Goal: Information Seeking & Learning: Learn about a topic

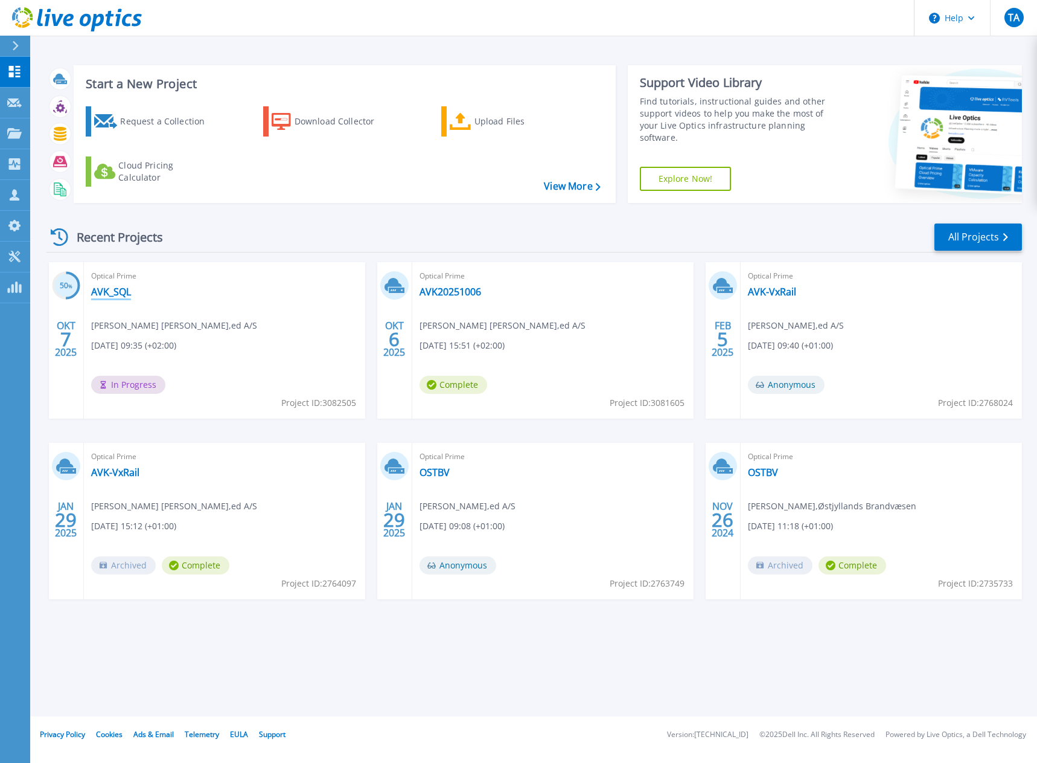
click at [103, 289] on link "AVK_SQL" at bounding box center [111, 292] width 40 height 12
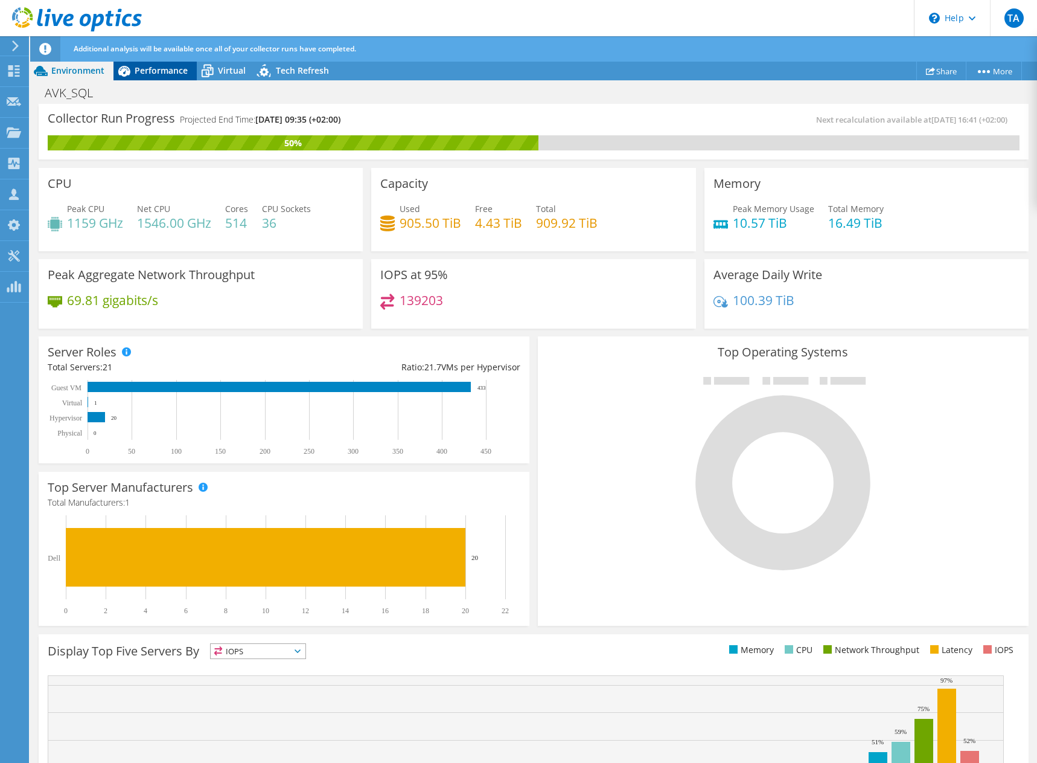
click at [164, 68] on span "Performance" at bounding box center [161, 70] width 53 height 11
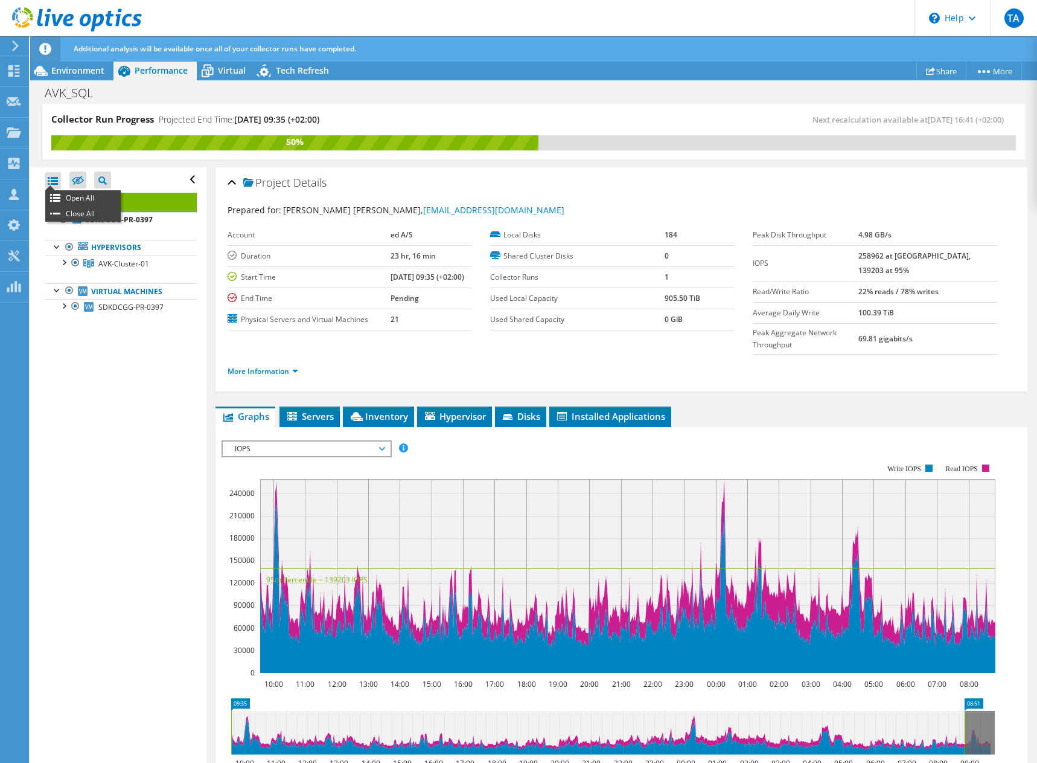
click at [57, 181] on div at bounding box center [53, 180] width 16 height 17
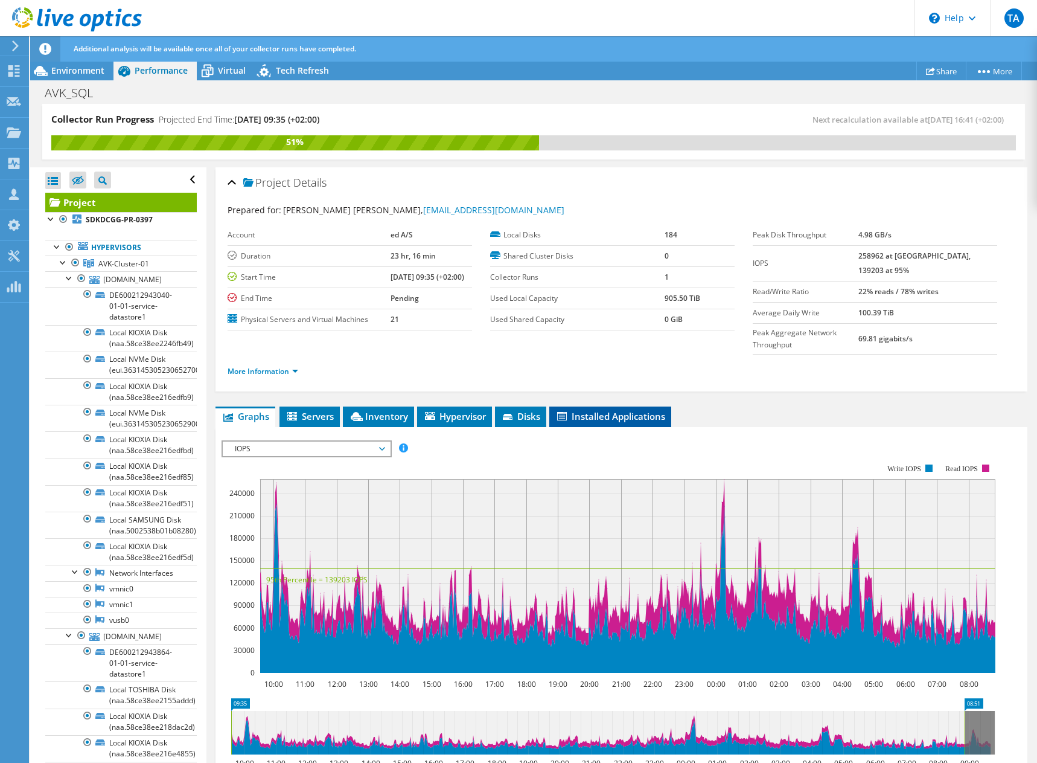
click at [638, 410] on span "Installed Applications" at bounding box center [610, 416] width 110 height 12
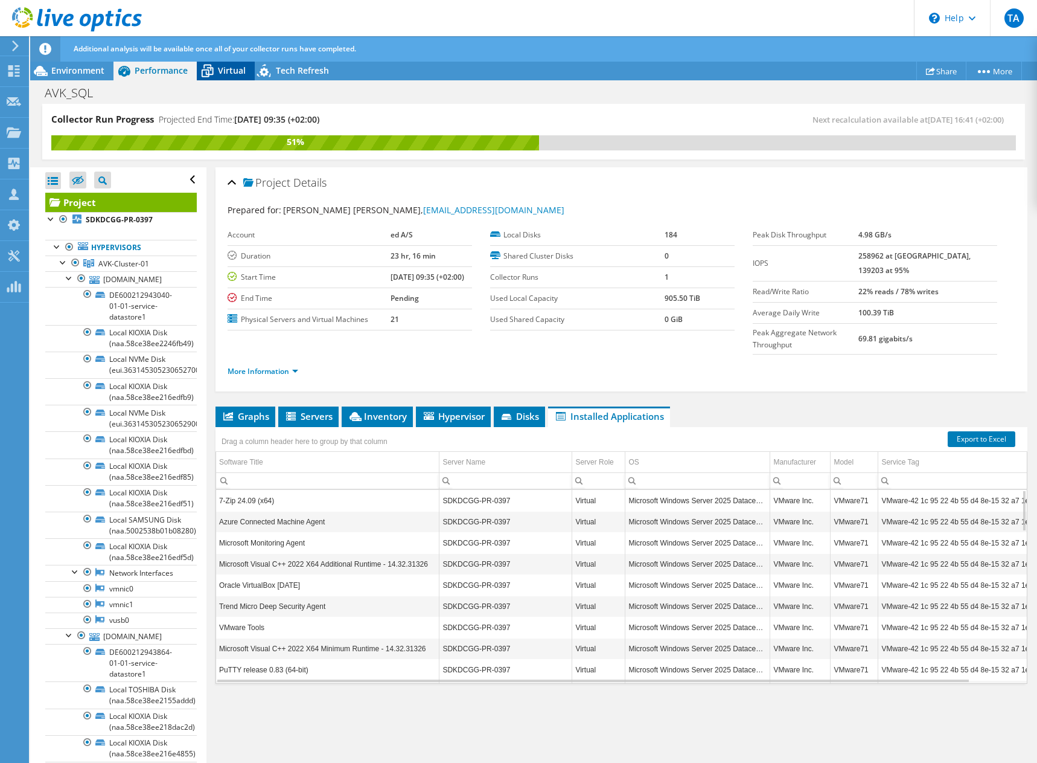
click at [227, 65] on span "Virtual" at bounding box center [232, 70] width 28 height 11
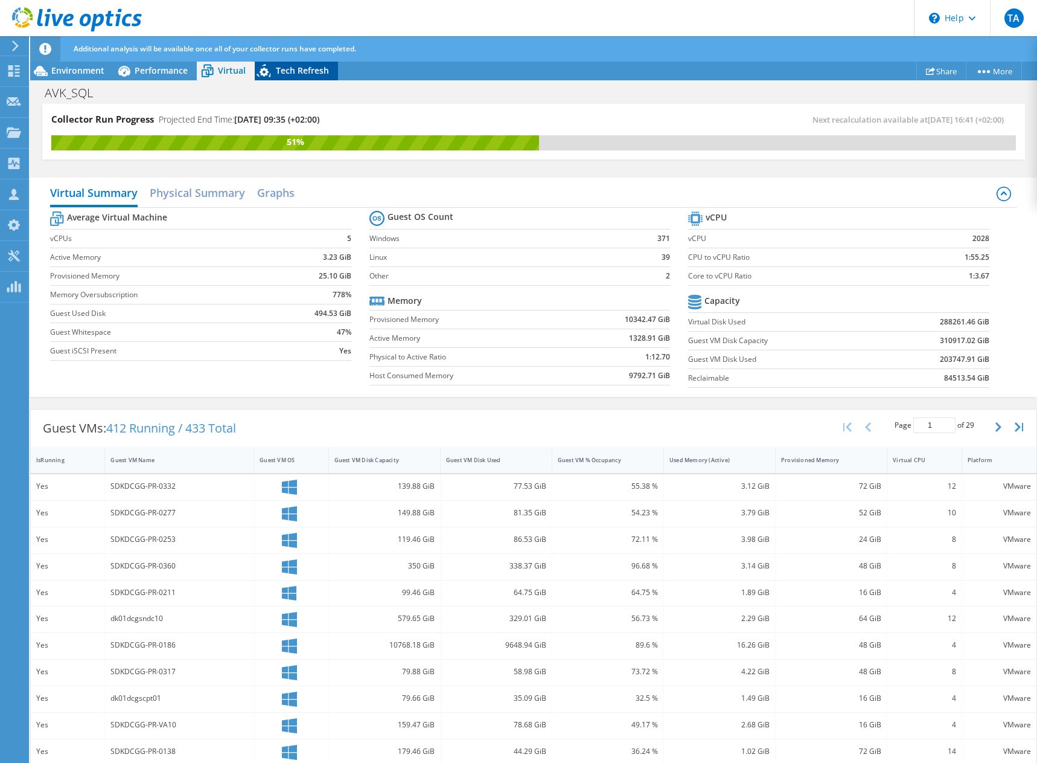
click at [304, 74] on span "Tech Refresh" at bounding box center [302, 70] width 53 height 11
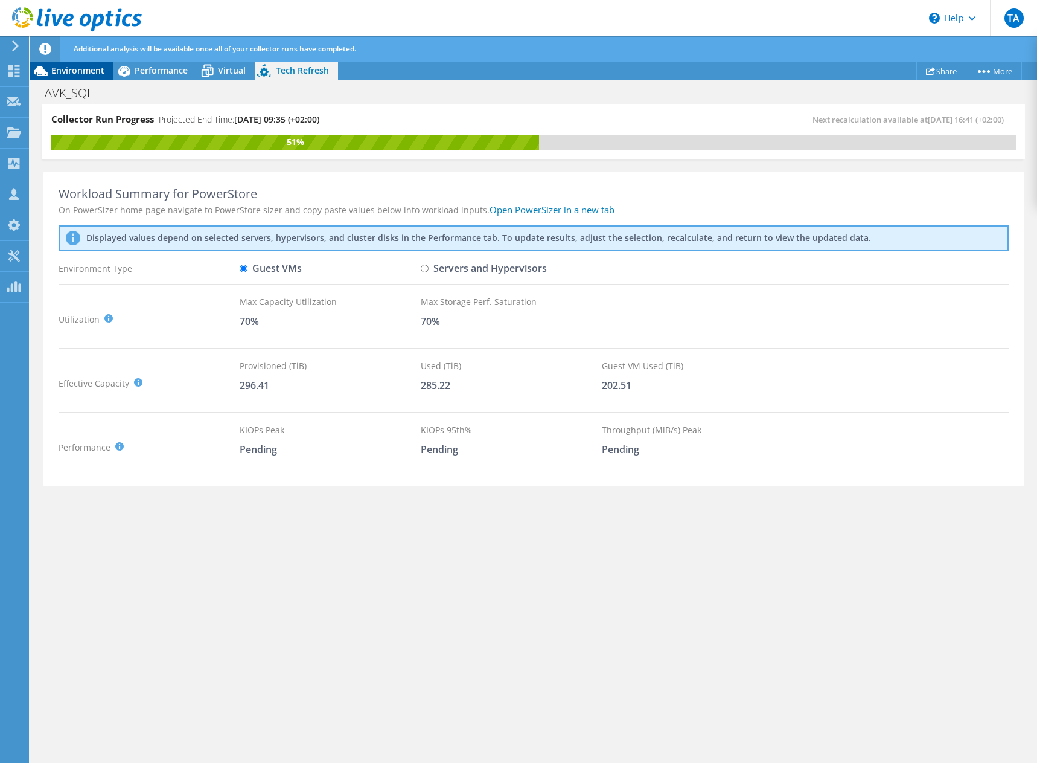
click at [69, 72] on span "Environment" at bounding box center [77, 70] width 53 height 11
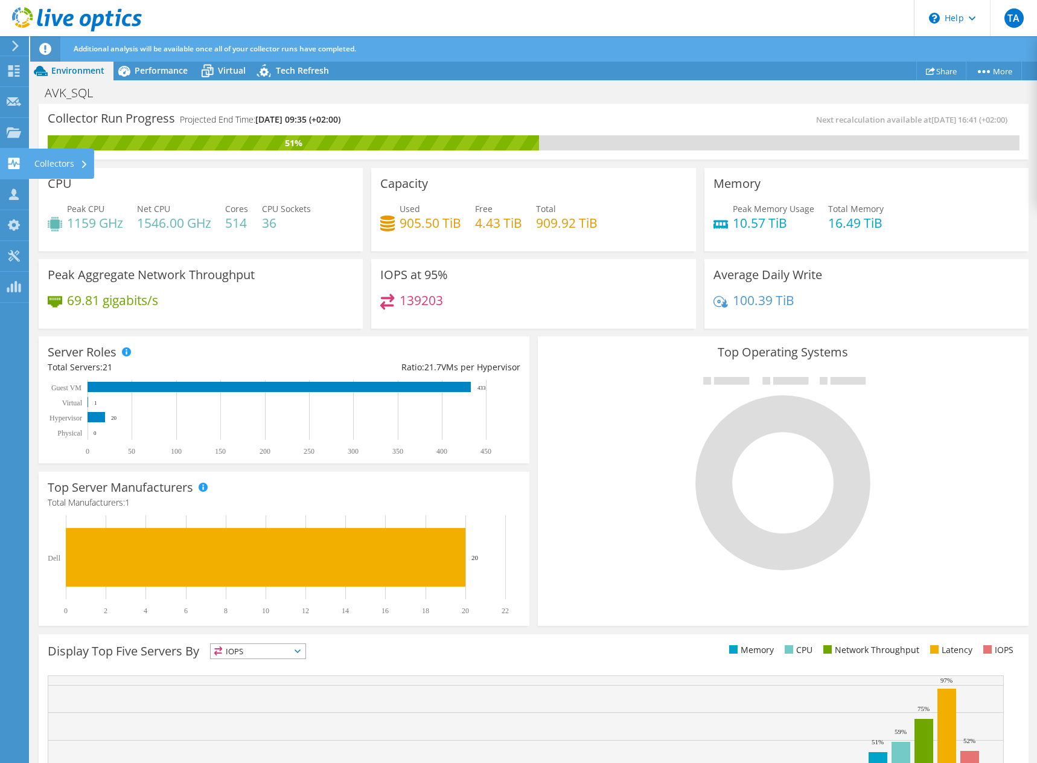
click at [85, 161] on icon at bounding box center [84, 165] width 5 height 8
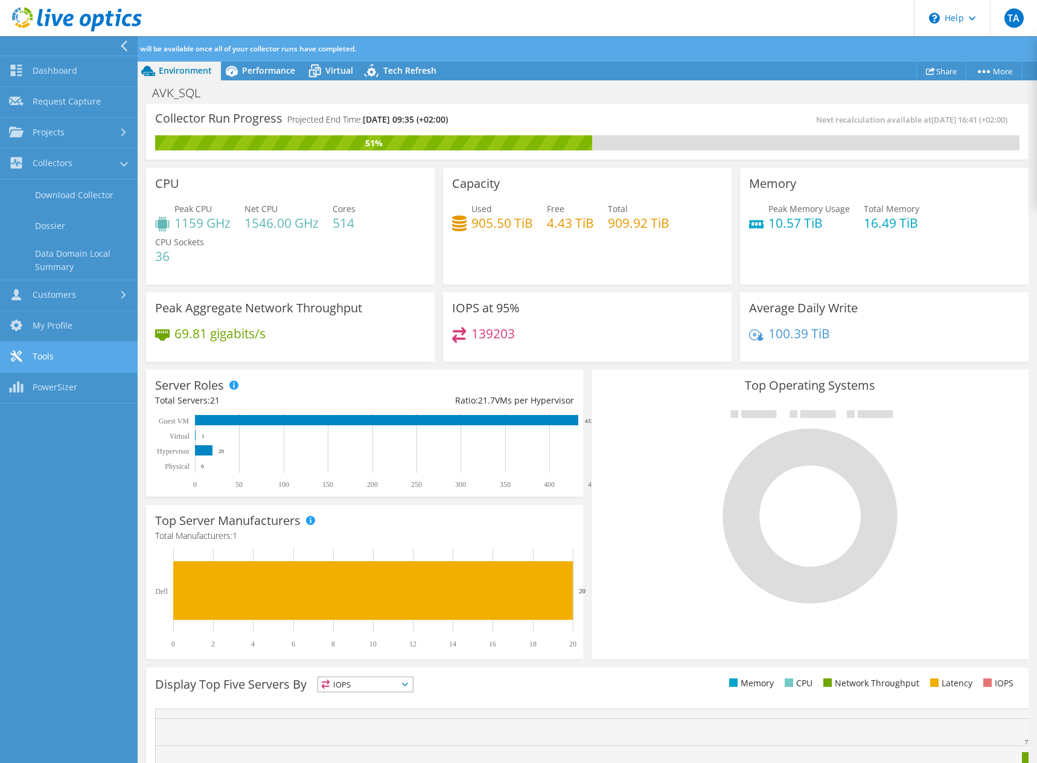
click at [45, 362] on link "Tools" at bounding box center [69, 357] width 138 height 31
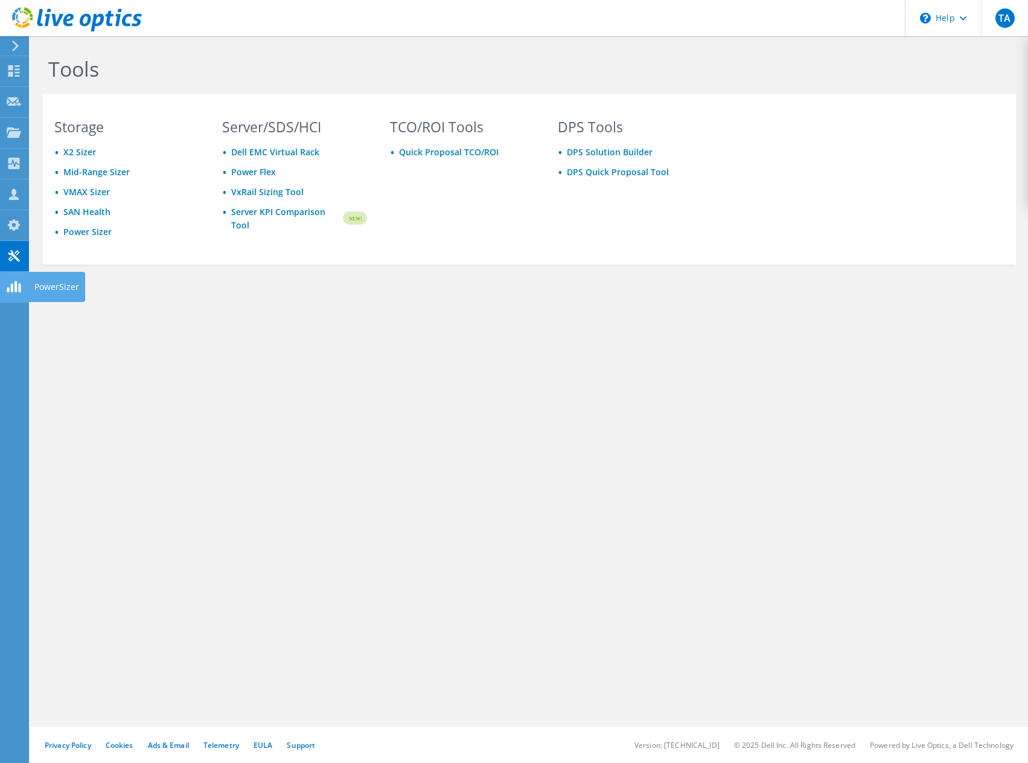
click at [14, 284] on icon at bounding box center [14, 286] width 14 height 11
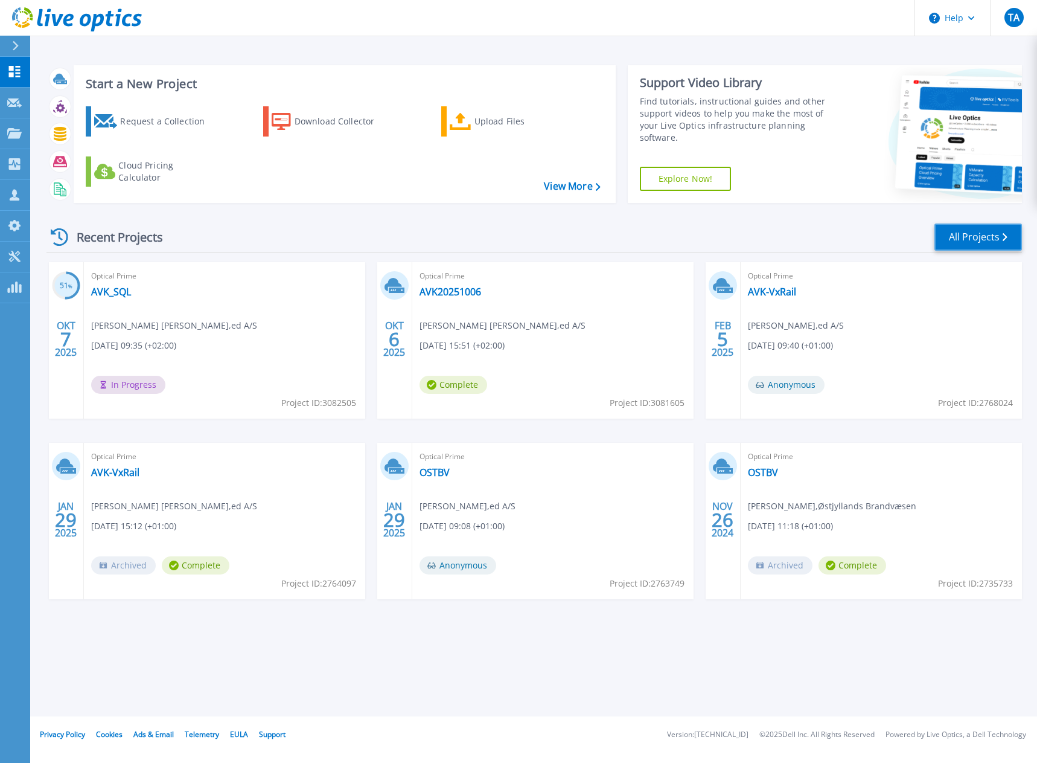
click at [997, 235] on link "All Projects" at bounding box center [979, 236] width 88 height 27
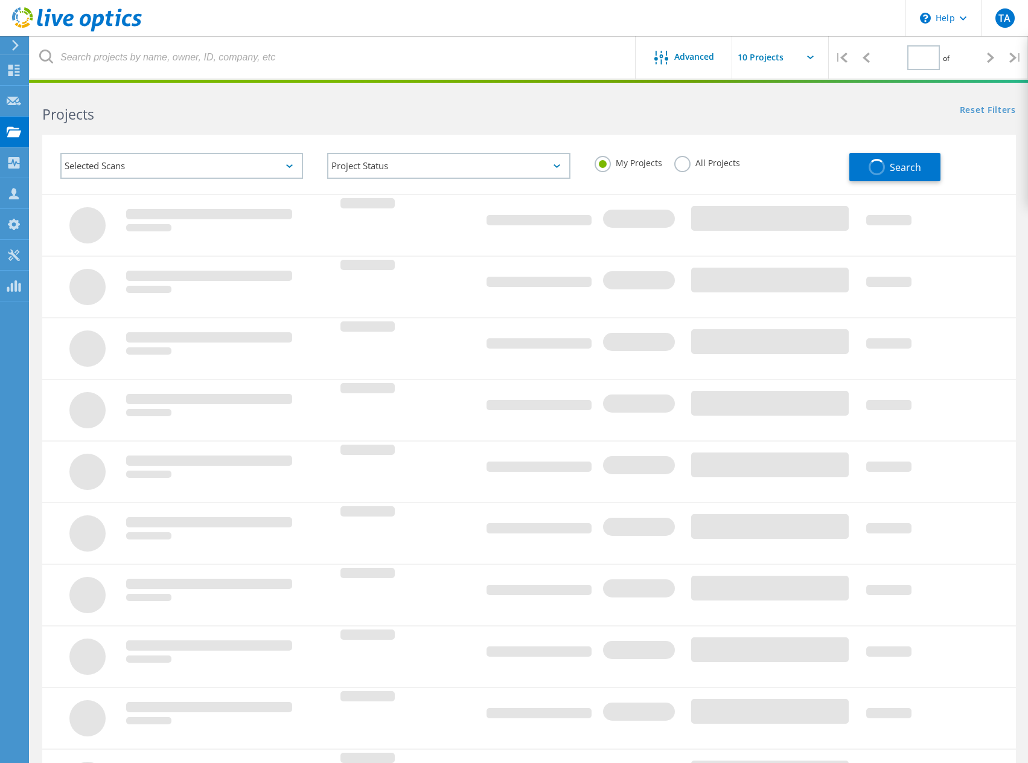
type input "1"
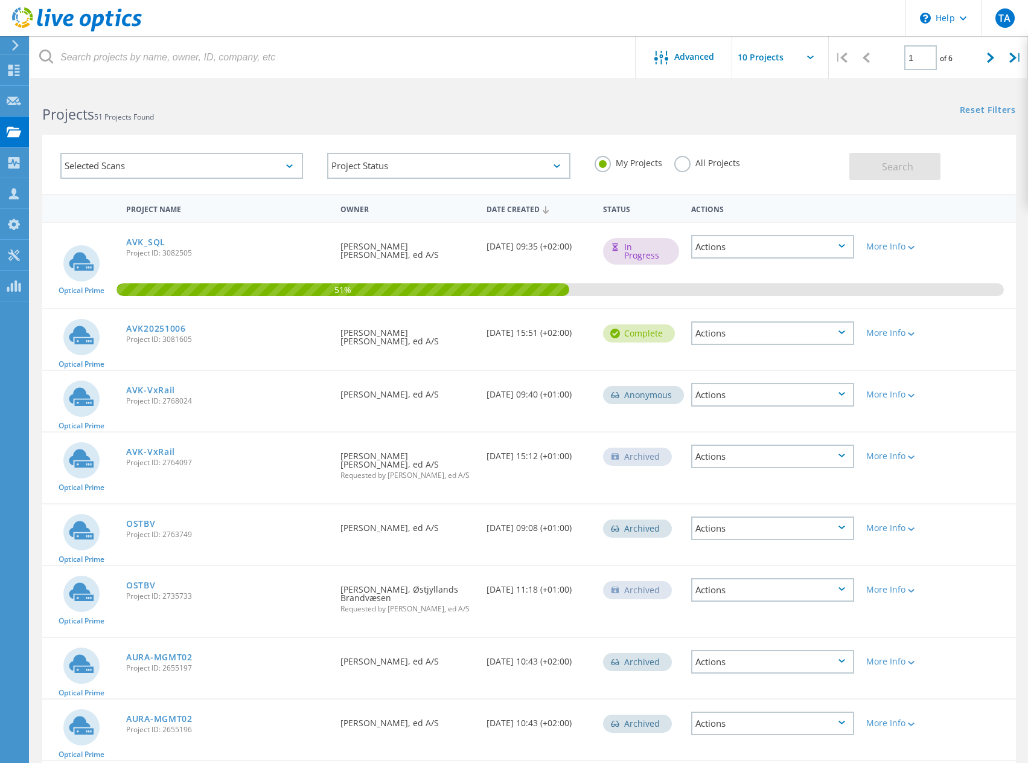
click at [272, 171] on div "Selected Scans" at bounding box center [181, 166] width 243 height 26
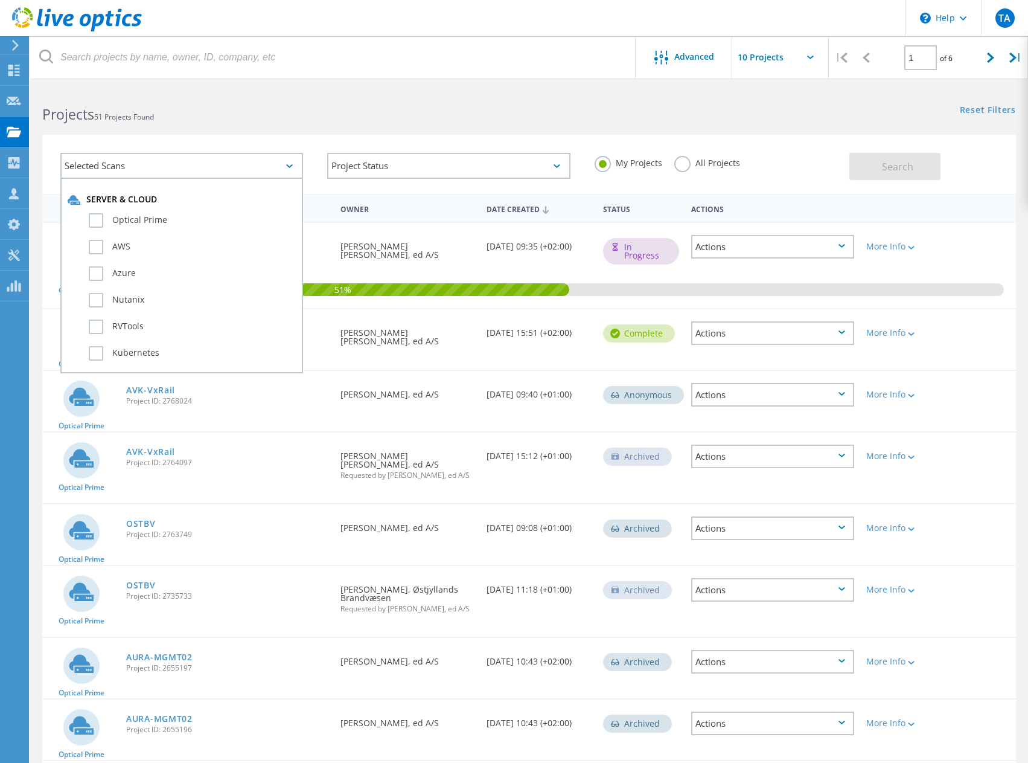
scroll to position [121, 0]
click at [97, 283] on label "SQL Server" at bounding box center [192, 284] width 207 height 14
click at [0, 0] on input "SQL Server" at bounding box center [0, 0] width 0 height 0
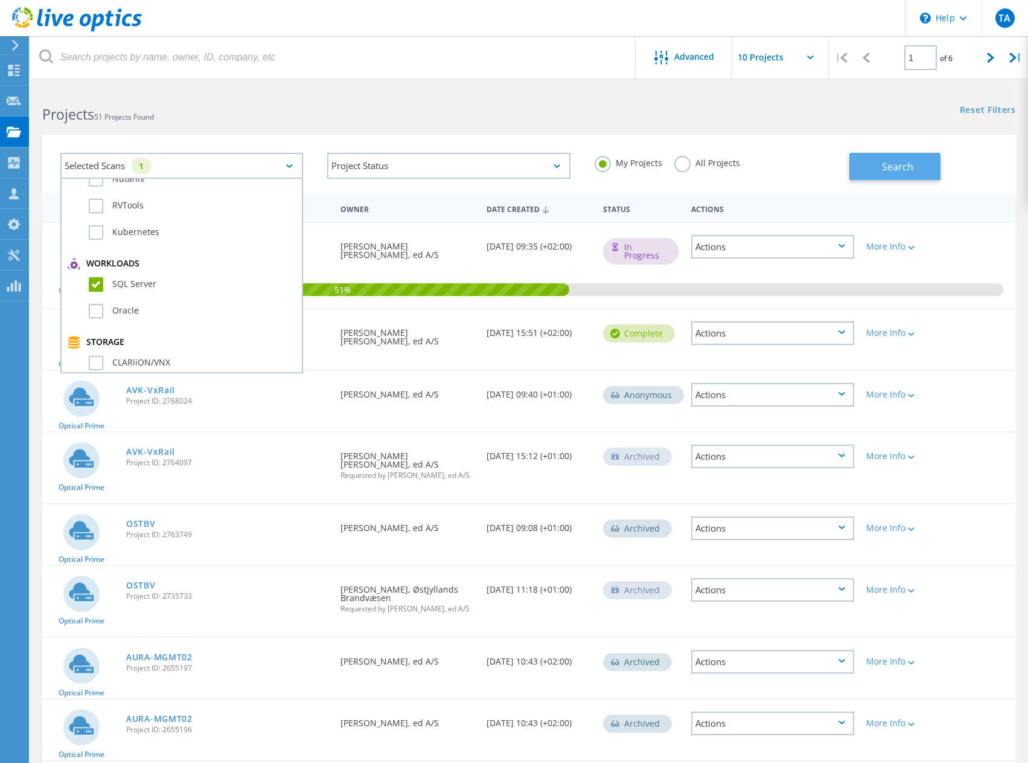
click at [915, 167] on button "Search" at bounding box center [894, 166] width 91 height 27
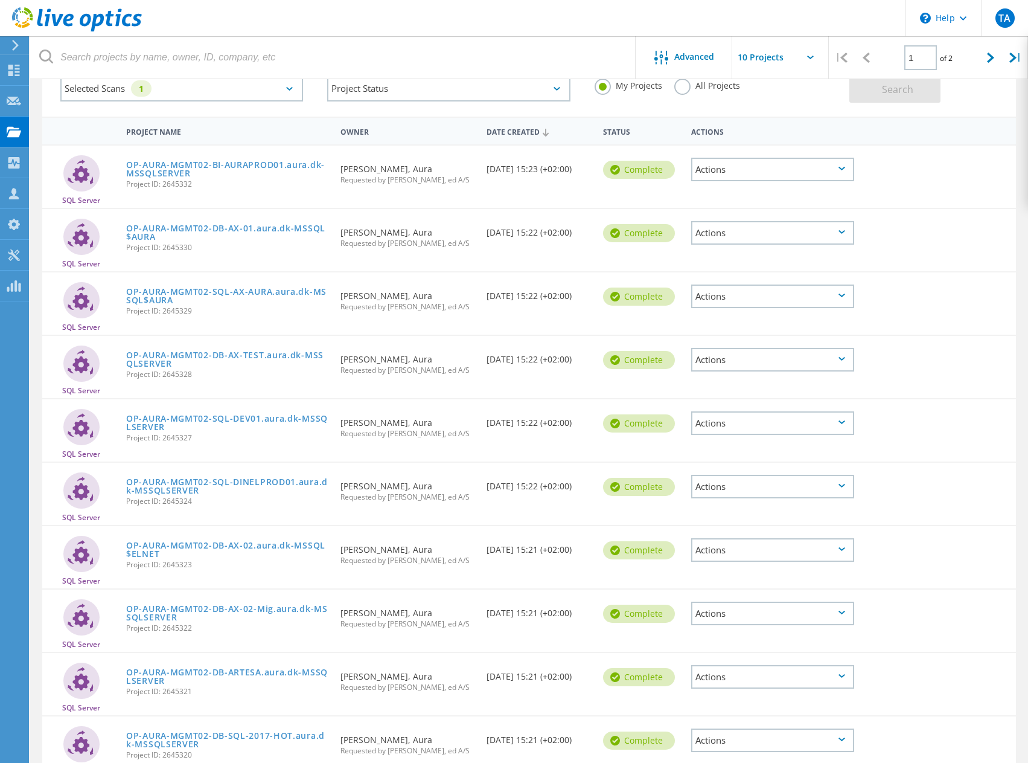
scroll to position [0, 0]
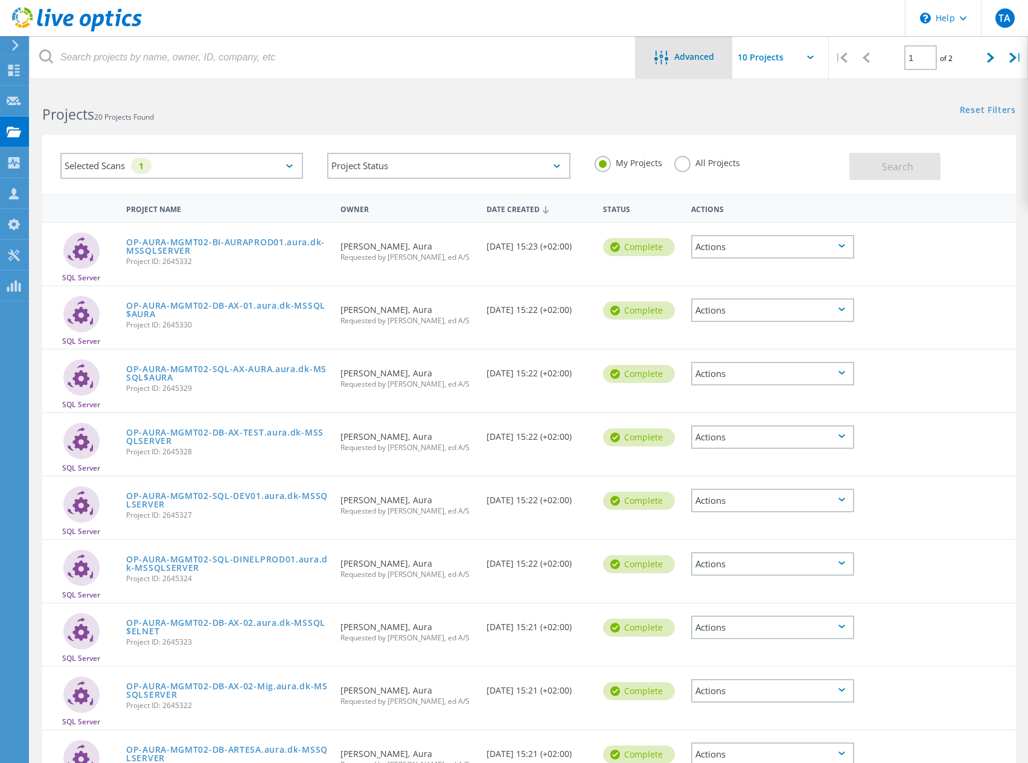
click at [693, 61] on span "Advanced" at bounding box center [694, 57] width 40 height 8
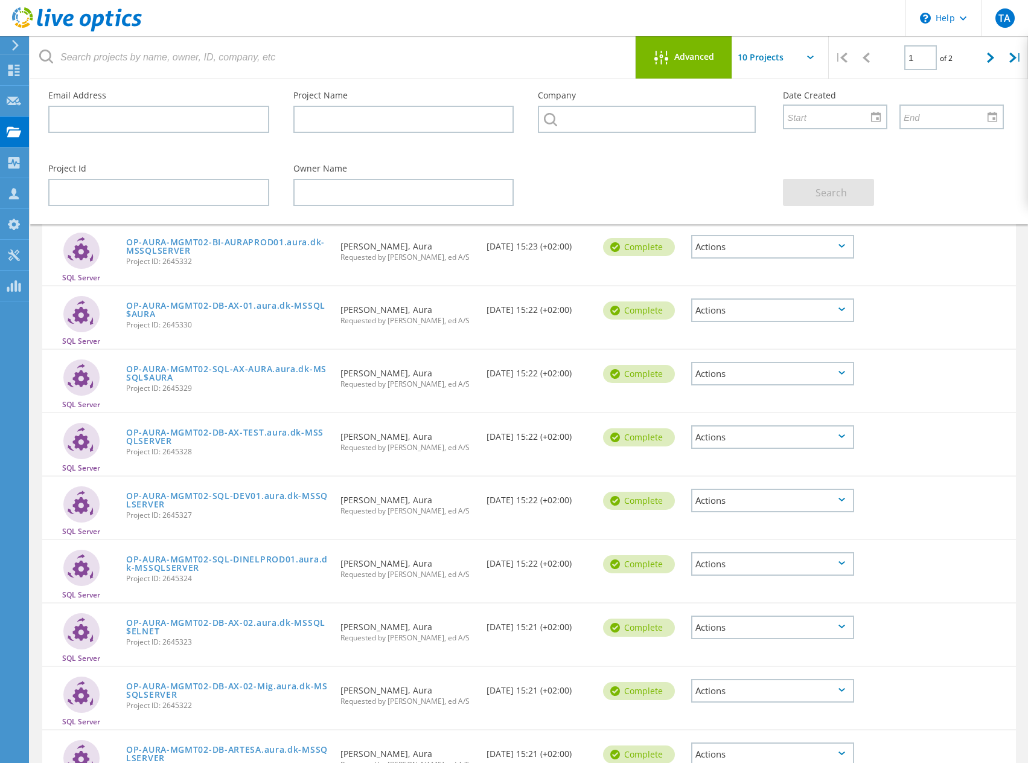
click at [126, 18] on use at bounding box center [77, 19] width 130 height 24
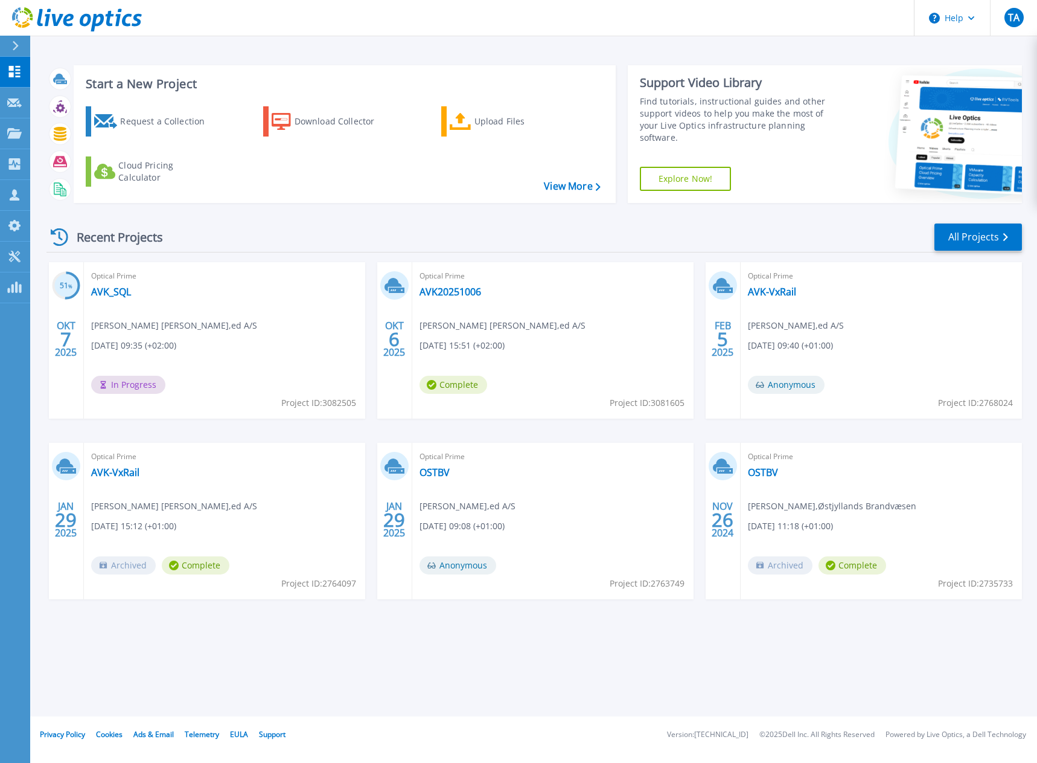
click at [577, 660] on div "Start a New Project Request a Collection Download Collector Upload Files Cloud …" at bounding box center [533, 358] width 1007 height 716
click at [967, 243] on link "All Projects" at bounding box center [979, 236] width 88 height 27
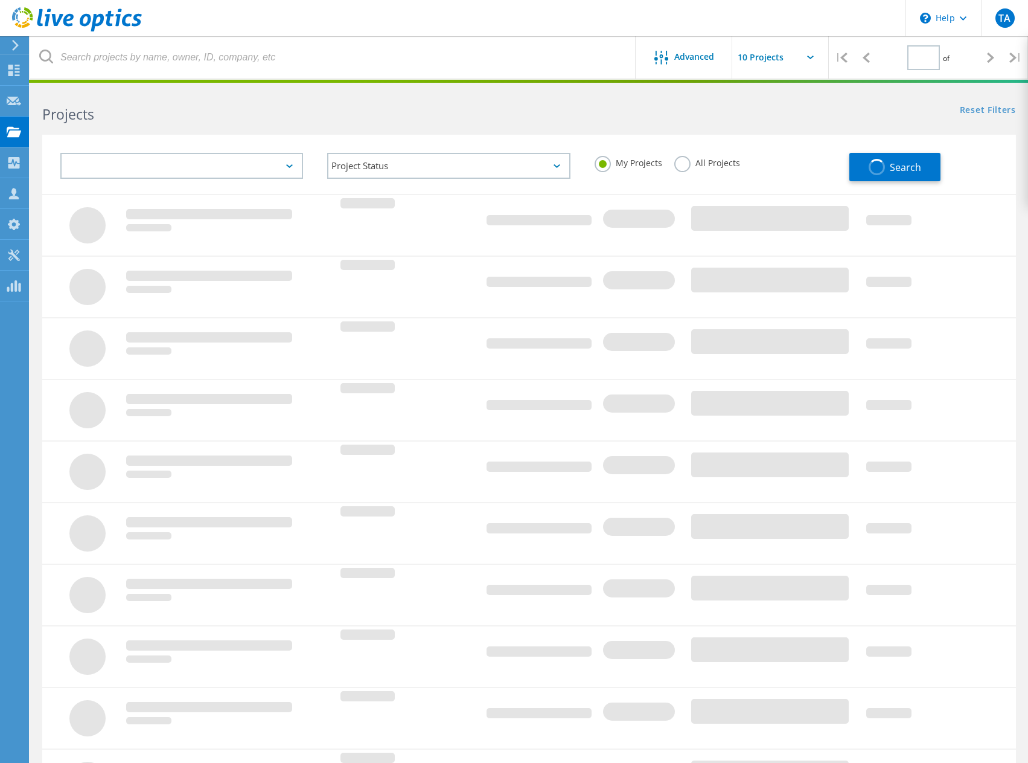
type input "1"
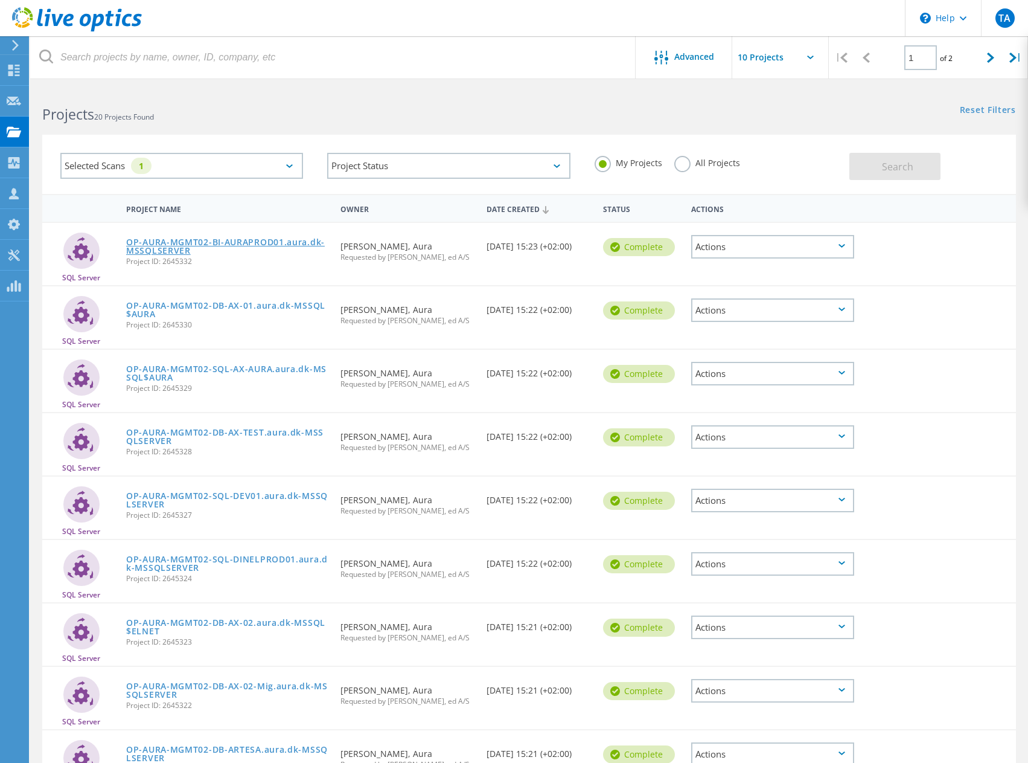
click at [217, 241] on link "OP-AURA-MGMT02-BI-AURAPROD01.aura.dk-MSSQLSERVER" at bounding box center [227, 246] width 202 height 17
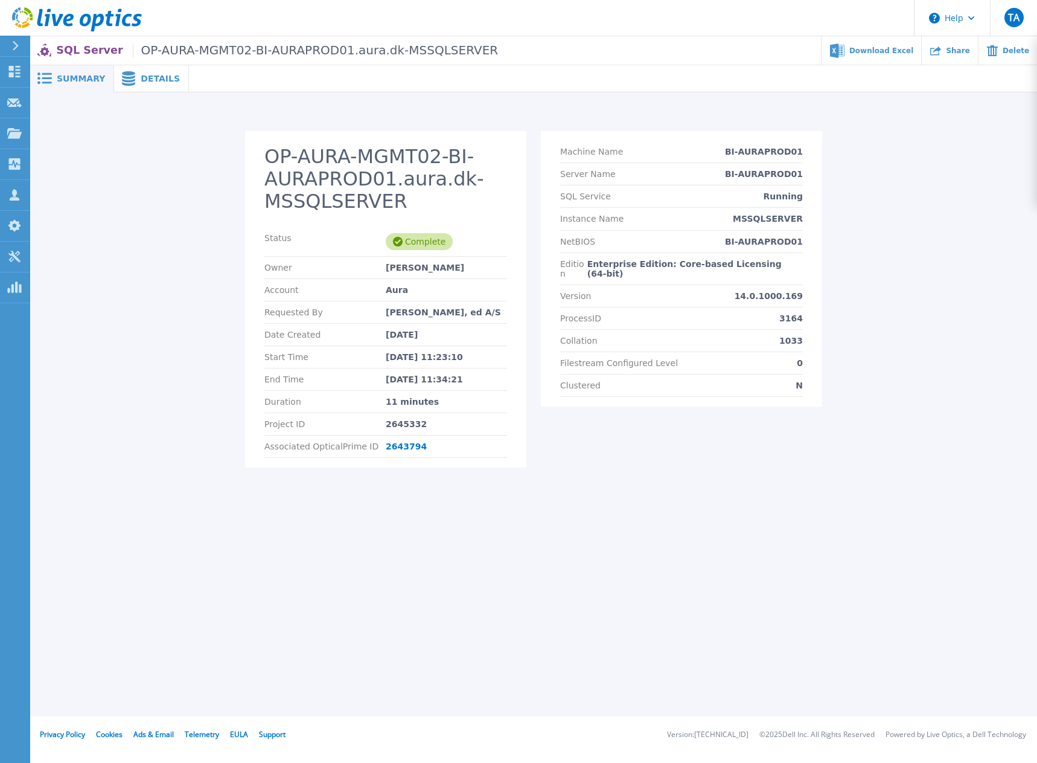
click at [123, 73] on icon at bounding box center [128, 78] width 13 height 14
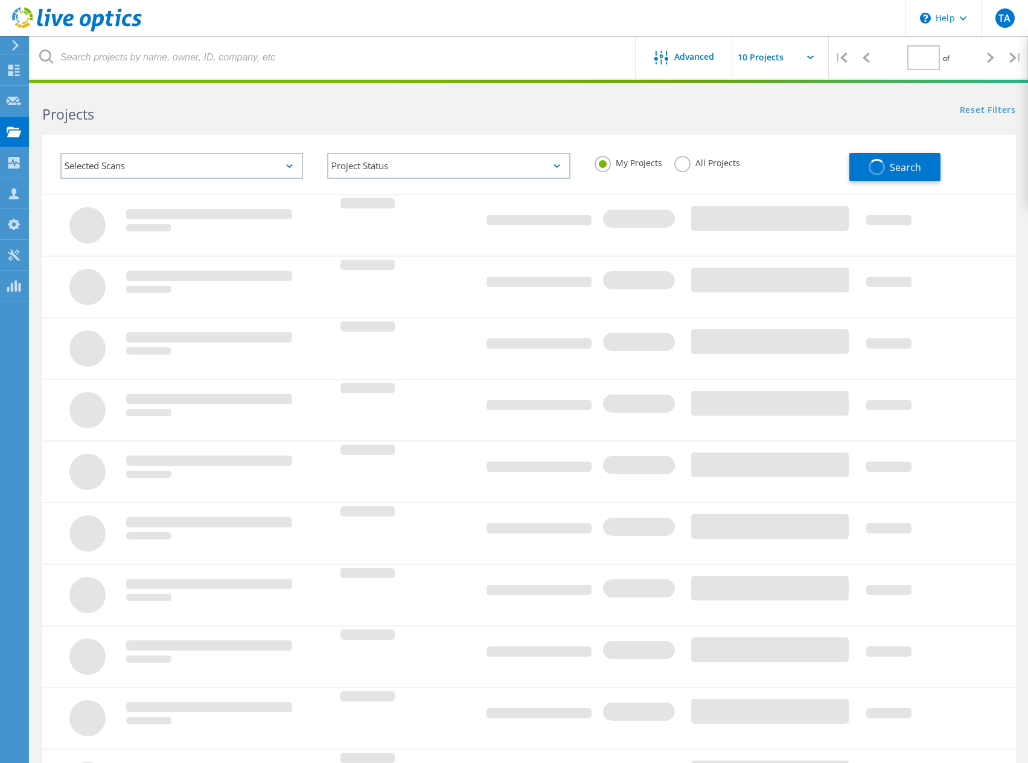
type input "1"
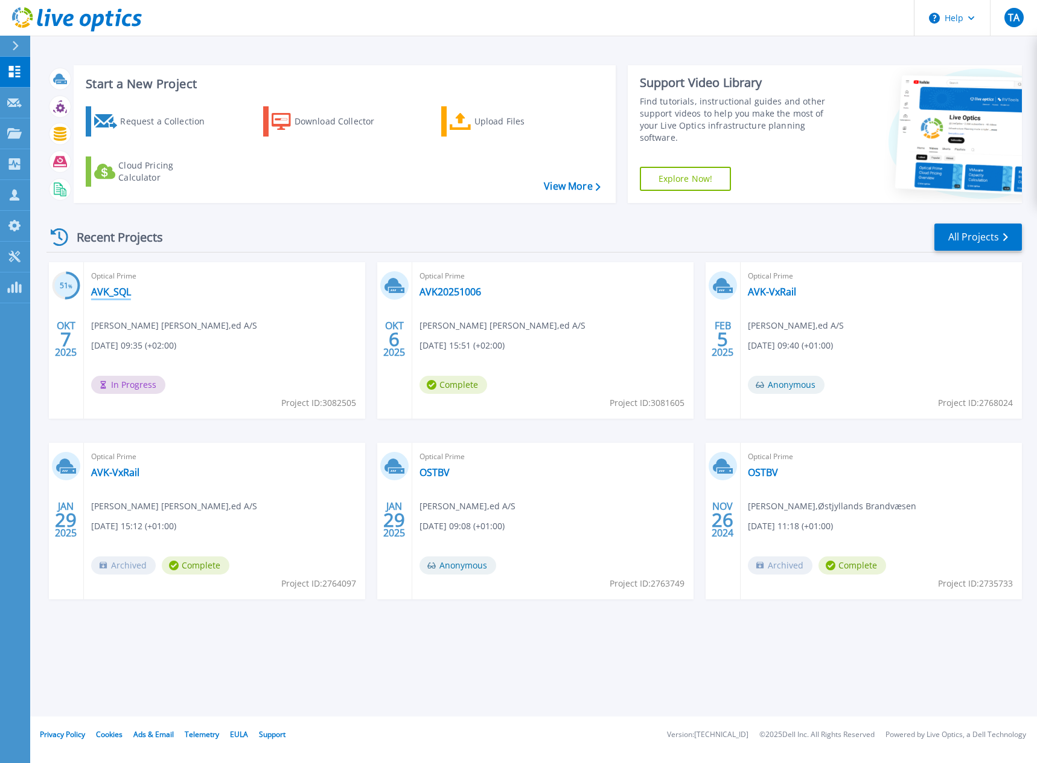
click at [110, 298] on link "AVK_SQL" at bounding box center [111, 292] width 40 height 12
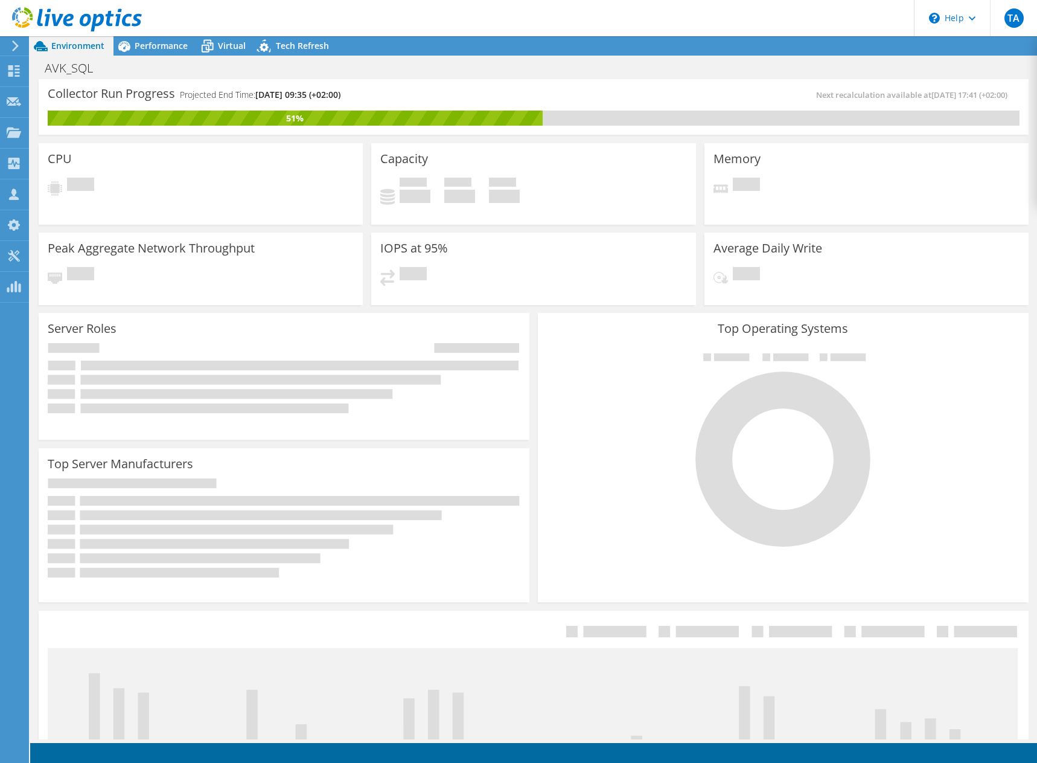
click at [286, 170] on div "CPU Pending" at bounding box center [201, 184] width 324 height 82
click at [152, 48] on span "Performance" at bounding box center [161, 45] width 53 height 11
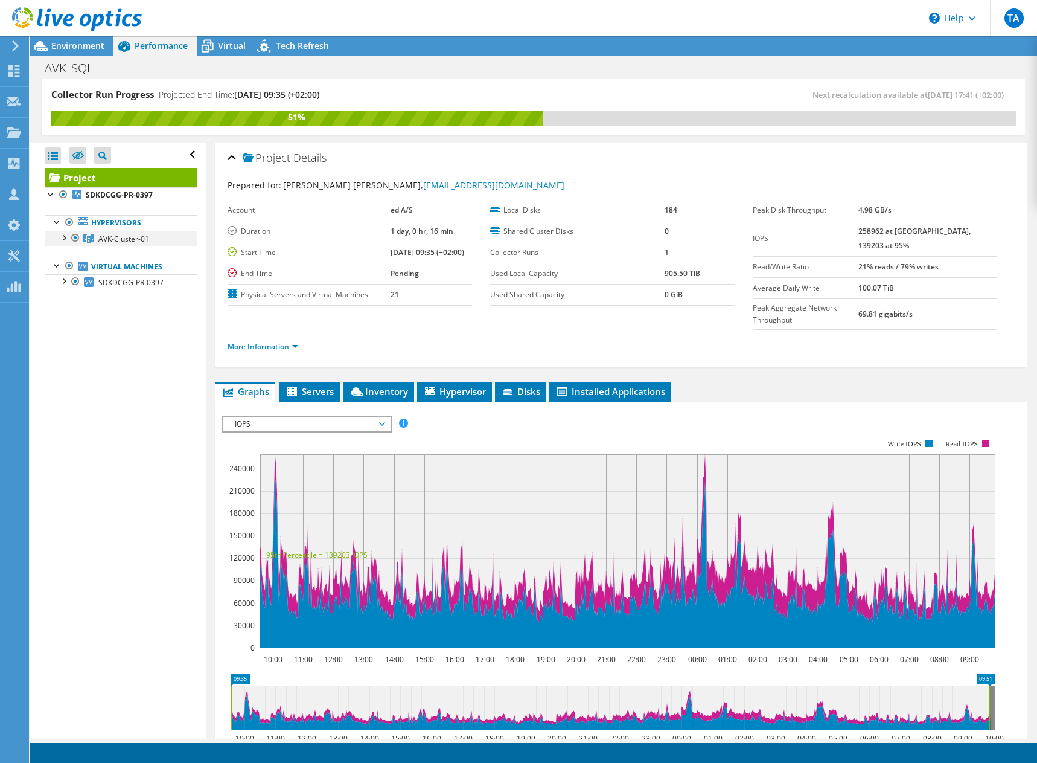
click at [63, 240] on div at bounding box center [63, 237] width 12 height 12
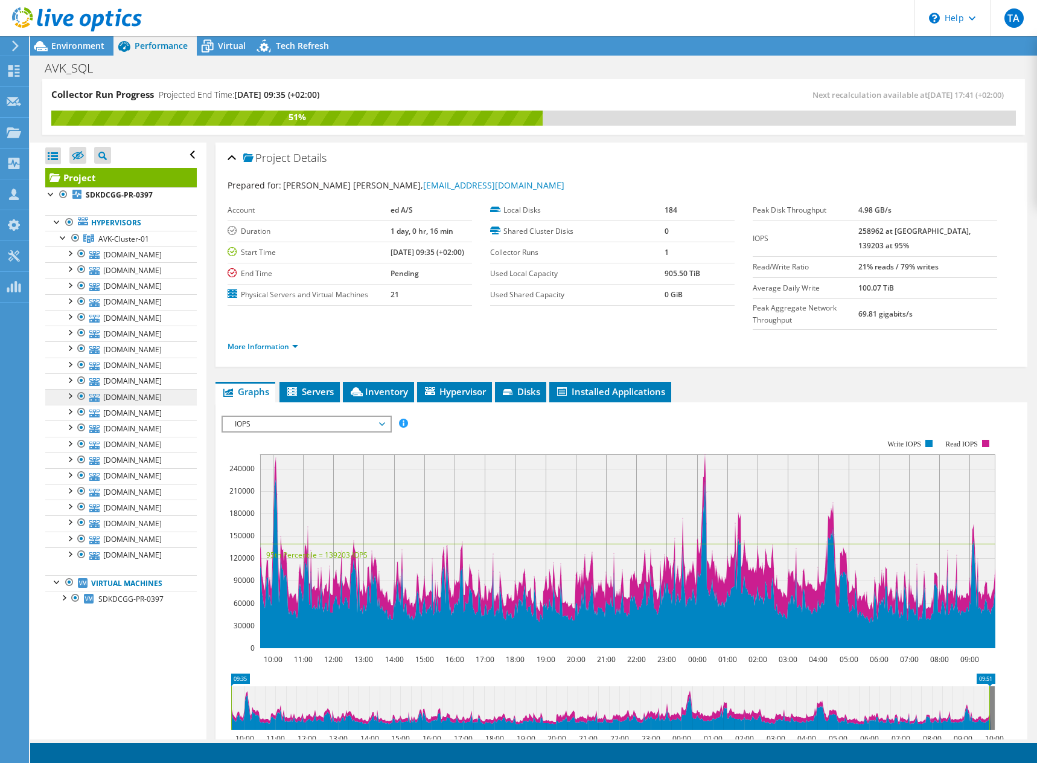
scroll to position [111, 0]
click at [65, 603] on div at bounding box center [63, 596] width 12 height 12
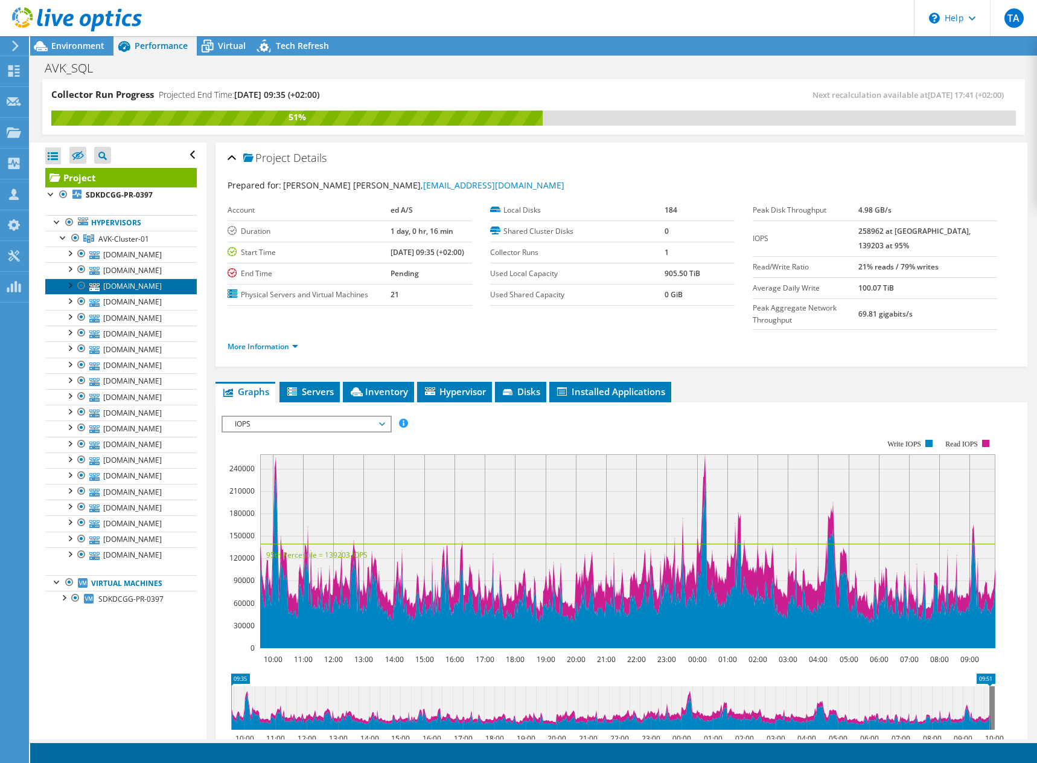
click at [123, 294] on link "sdkdcgg-vx-010.group.avkgroup.global" at bounding box center [121, 286] width 152 height 16
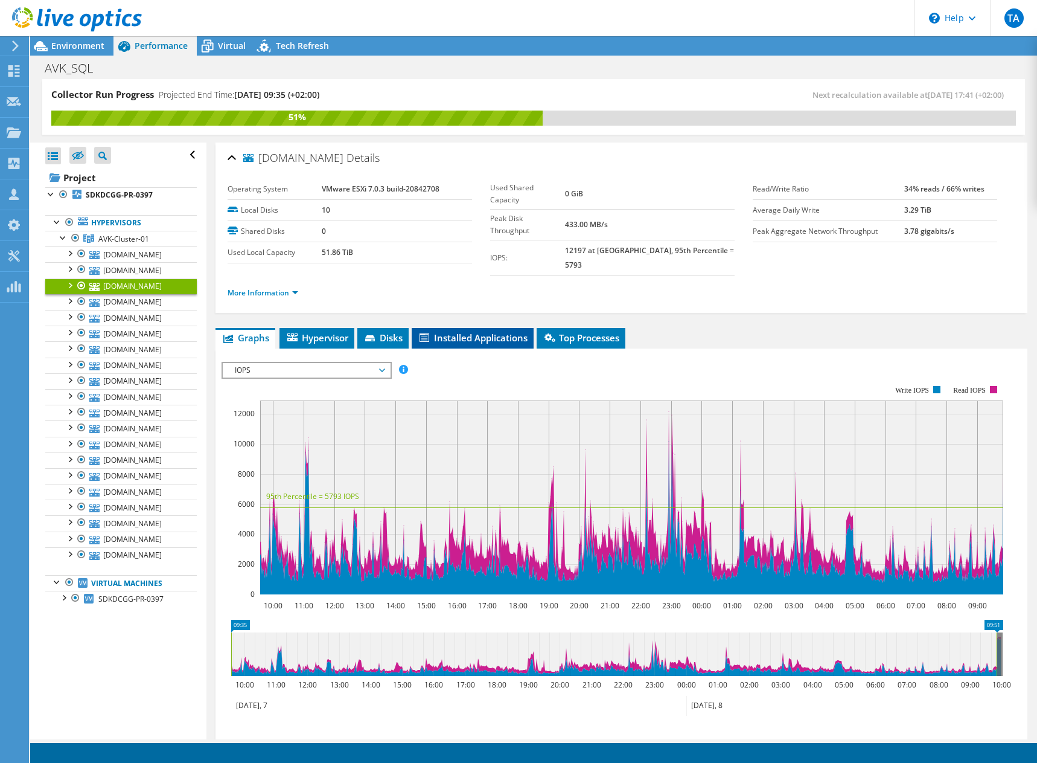
click at [476, 331] on span "Installed Applications" at bounding box center [473, 337] width 110 height 12
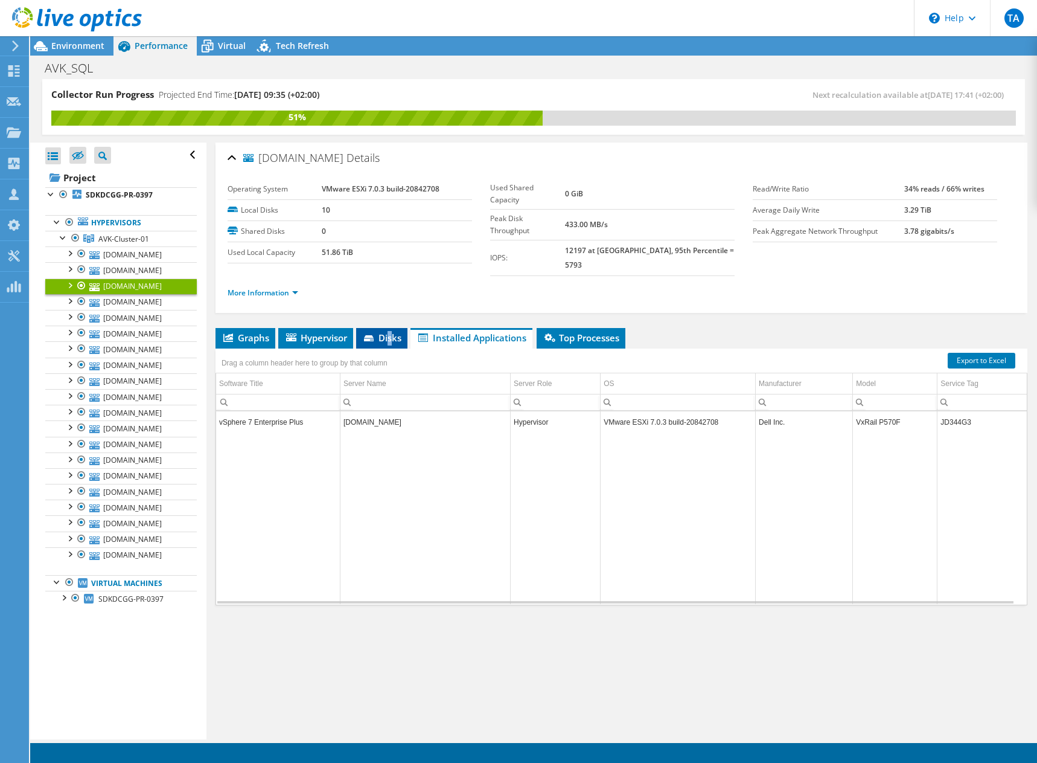
click at [391, 331] on span "Disks" at bounding box center [381, 337] width 39 height 12
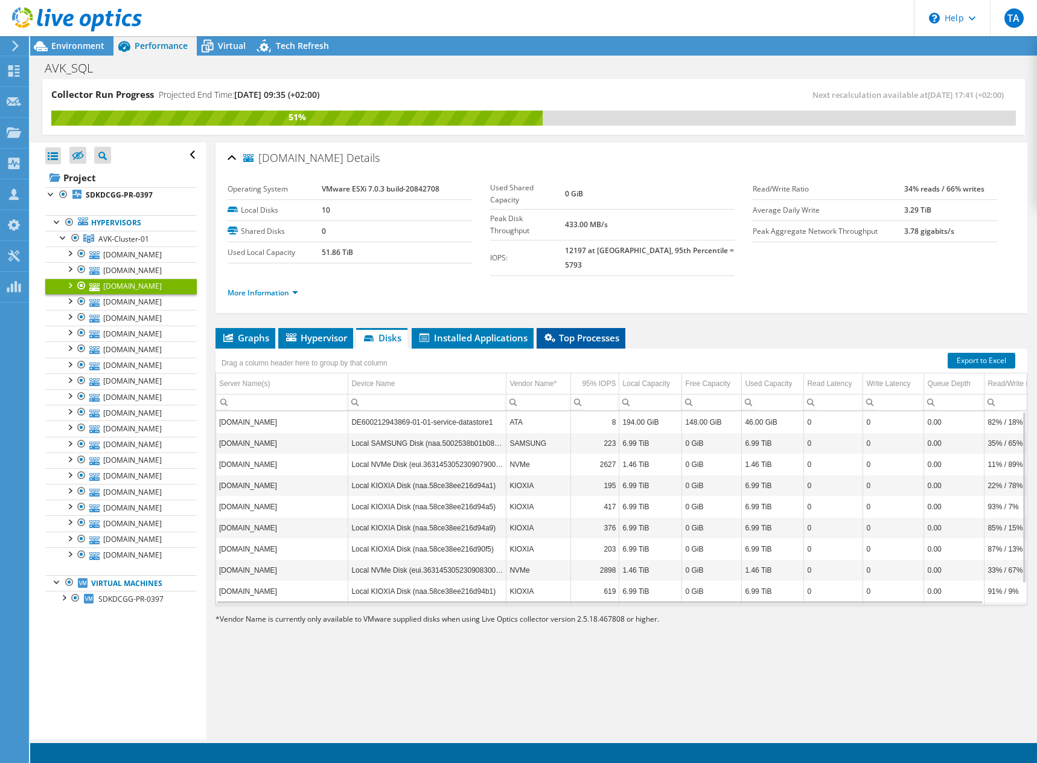
click at [563, 331] on span "Top Processes" at bounding box center [581, 337] width 77 height 12
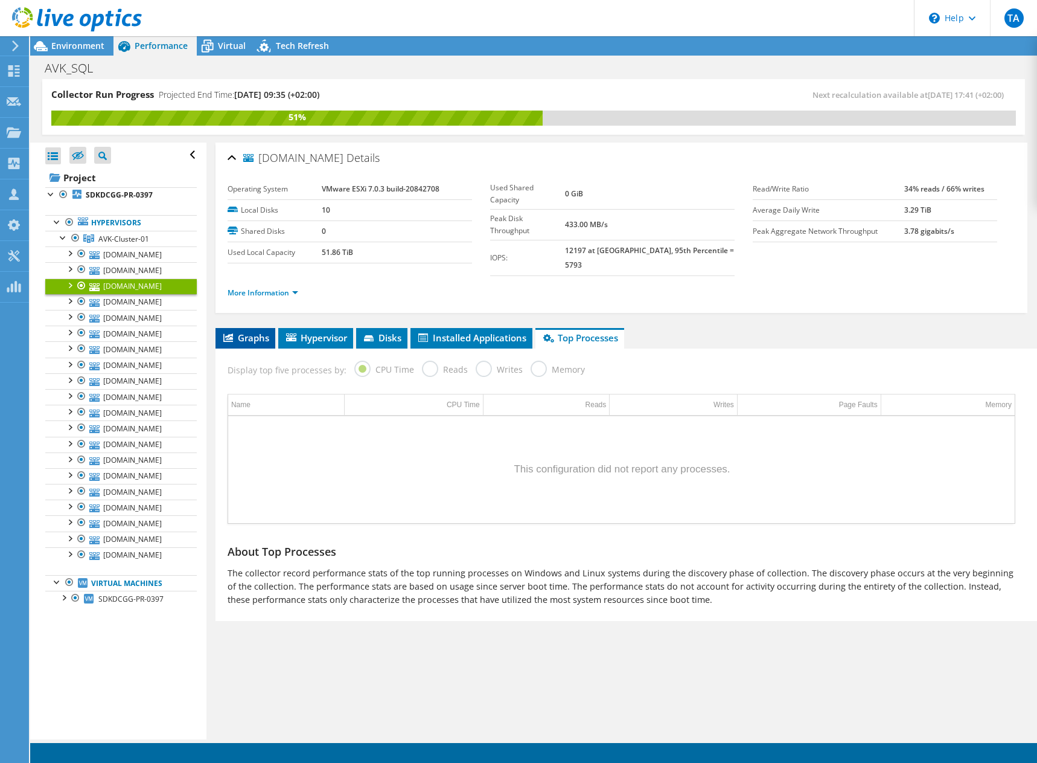
click at [238, 331] on span "Graphs" at bounding box center [246, 337] width 48 height 12
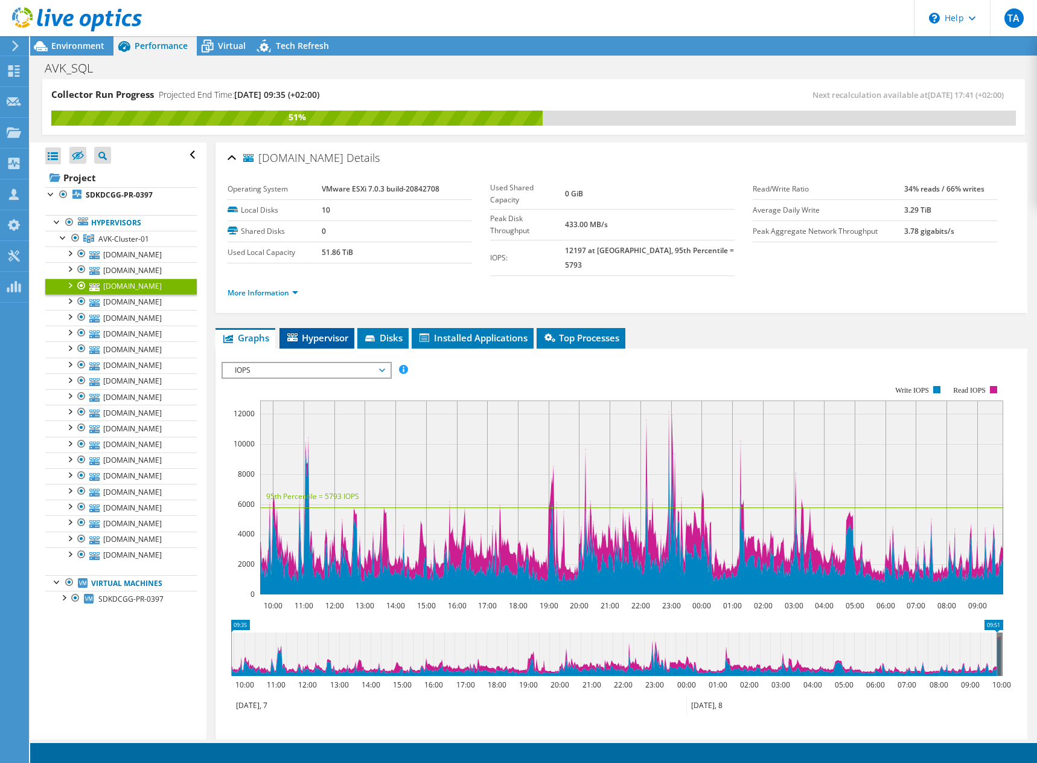
click at [331, 331] on span "Hypervisor" at bounding box center [317, 337] width 63 height 12
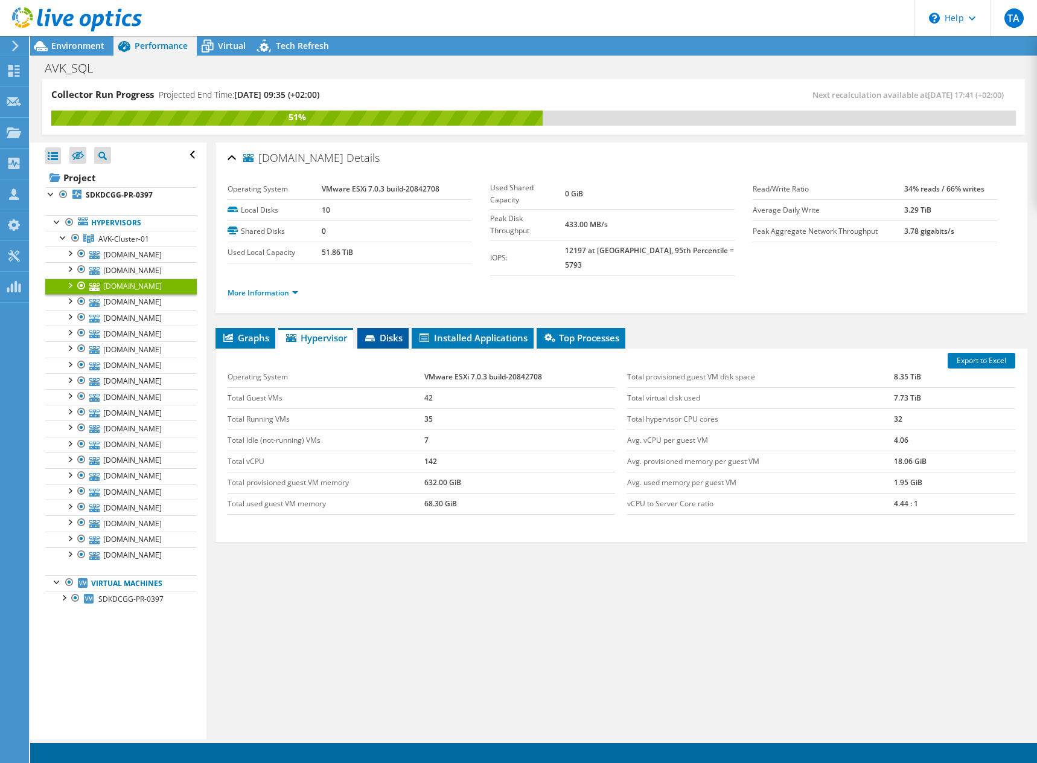
click at [382, 331] on span "Disks" at bounding box center [382, 337] width 39 height 12
